Goal: Browse casually

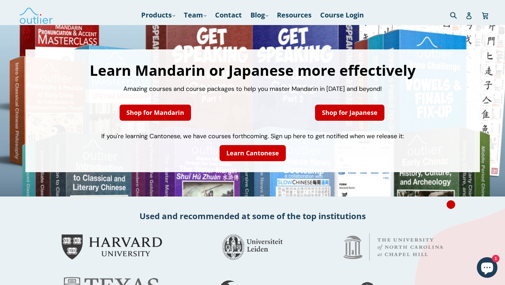
click at [312, 36] on div "Learn Mandarin or Japanese more effectively Amazing courses and course packages…" at bounding box center [252, 111] width 505 height 172
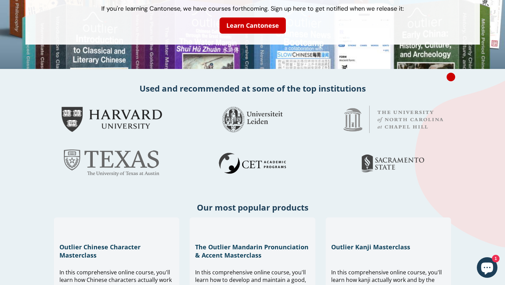
scroll to position [128, 0]
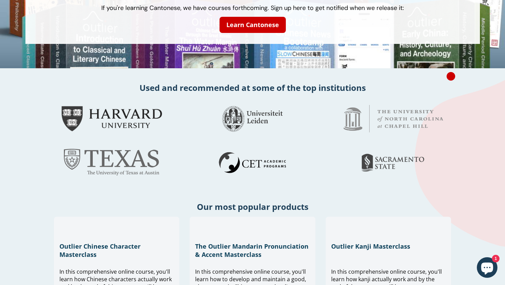
click at [495, 262] on span "1" at bounding box center [496, 259] width 8 height 8
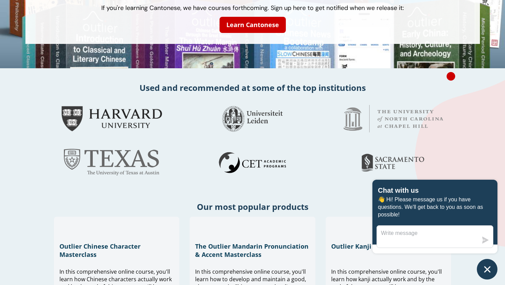
click at [486, 271] on icon "Chat window" at bounding box center [487, 269] width 6 height 6
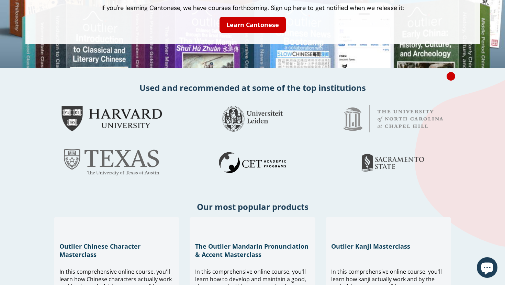
click at [451, 141] on div at bounding box center [252, 163] width 412 height 44
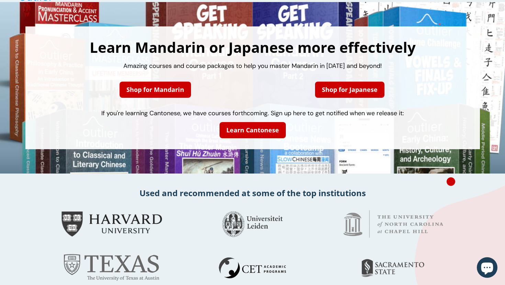
scroll to position [0, 0]
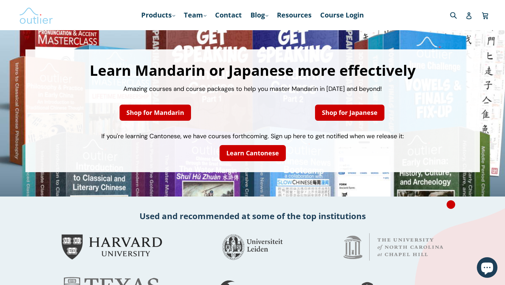
click at [27, 18] on img at bounding box center [36, 15] width 34 height 20
